Goal: Find specific page/section: Find specific page/section

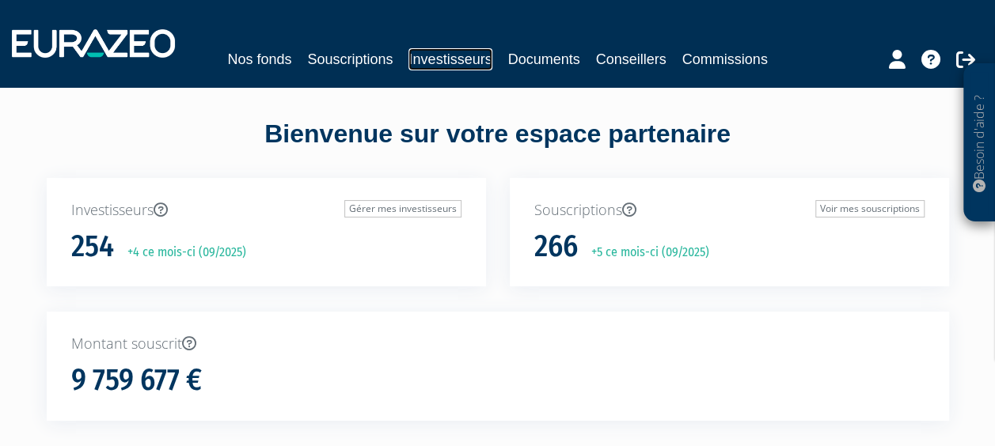
click at [446, 70] on link "Investisseurs" at bounding box center [449, 59] width 83 height 22
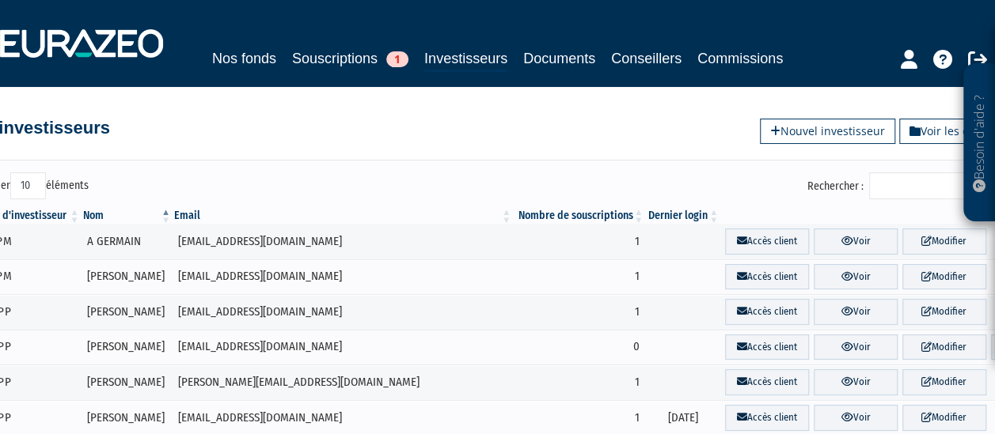
click at [923, 174] on input "Rechercher :" at bounding box center [944, 185] width 150 height 27
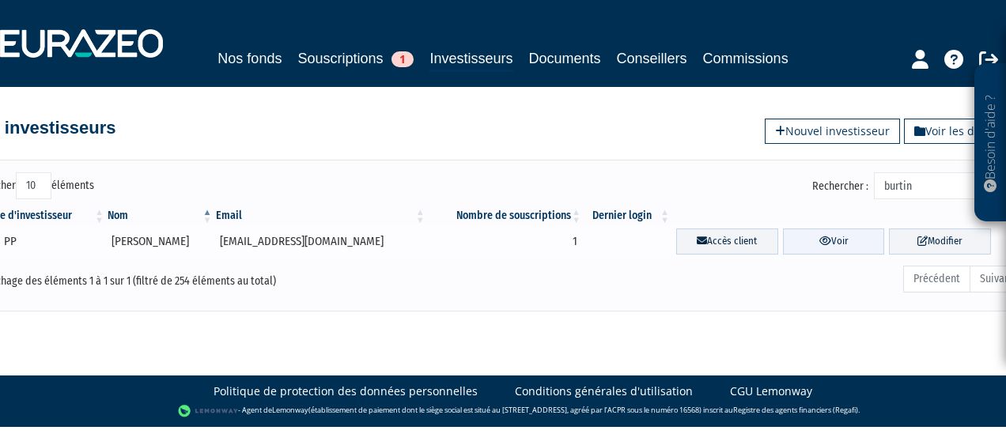
type input "burtin"
click at [847, 244] on link "Voir" at bounding box center [834, 242] width 102 height 26
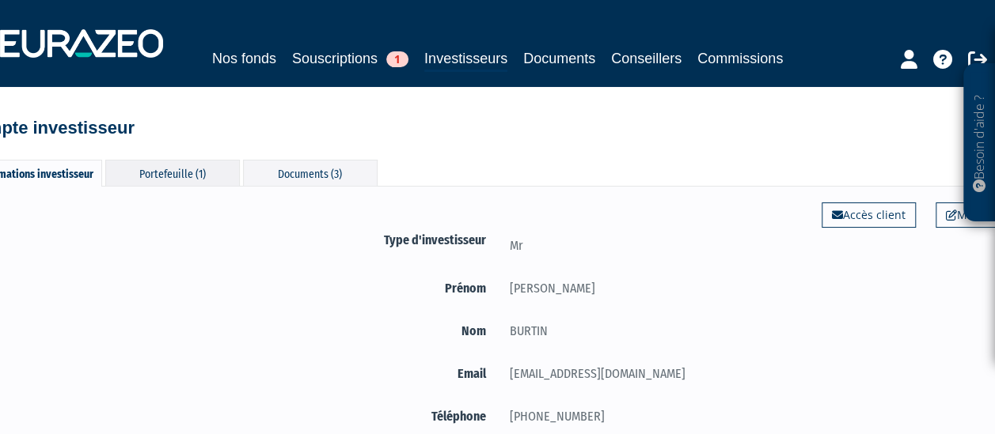
click at [180, 178] on div "Portefeuille (1)" at bounding box center [172, 173] width 135 height 26
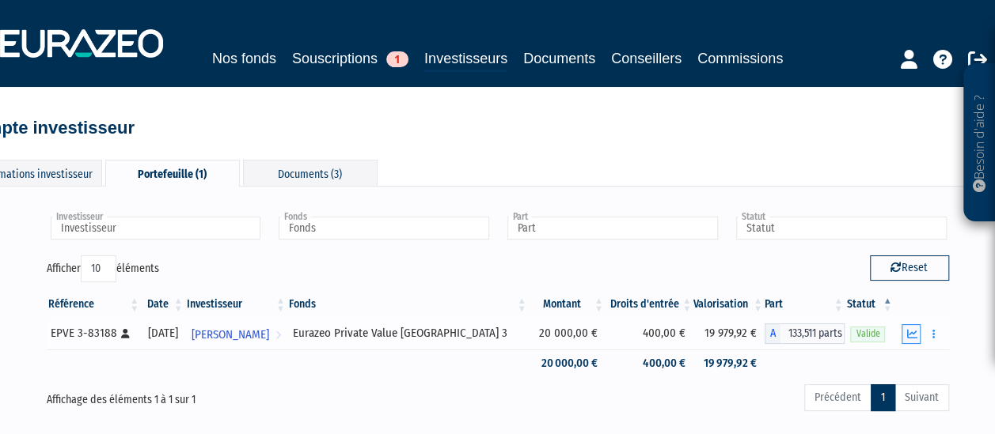
click at [915, 332] on icon "button" at bounding box center [911, 334] width 10 height 10
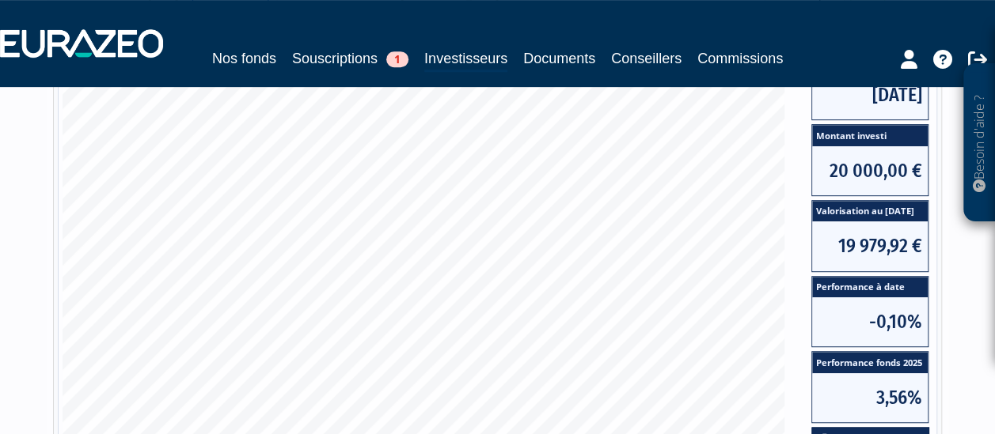
scroll to position [339, 0]
